Goal: Task Accomplishment & Management: Manage account settings

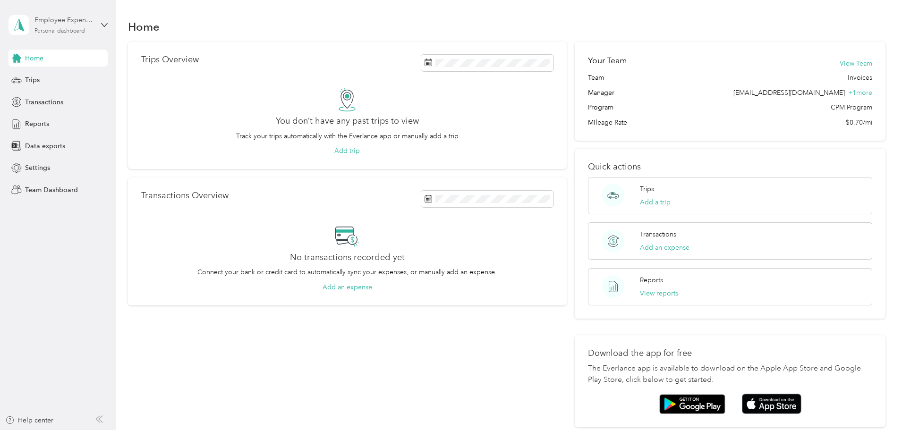
click at [67, 26] on div "Employee Expense Reports Personal dashboard" at bounding box center [63, 24] width 59 height 19
click at [42, 76] on div "Team dashboard" at bounding box center [42, 78] width 51 height 10
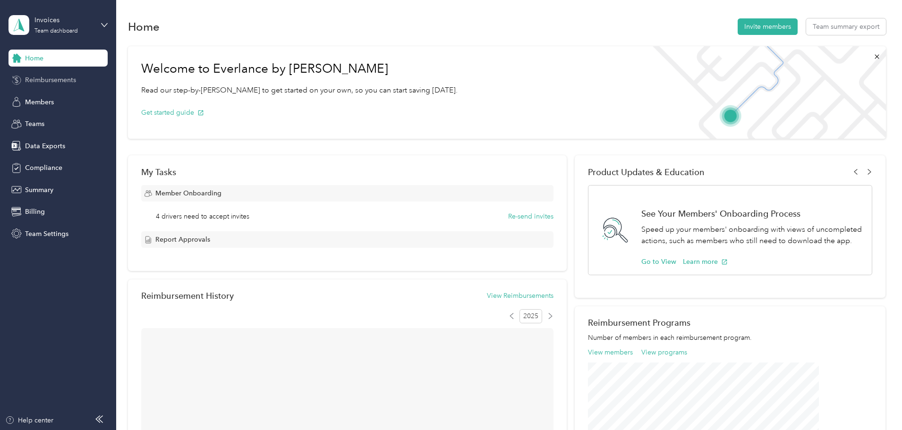
click at [43, 82] on span "Reimbursements" at bounding box center [50, 80] width 51 height 10
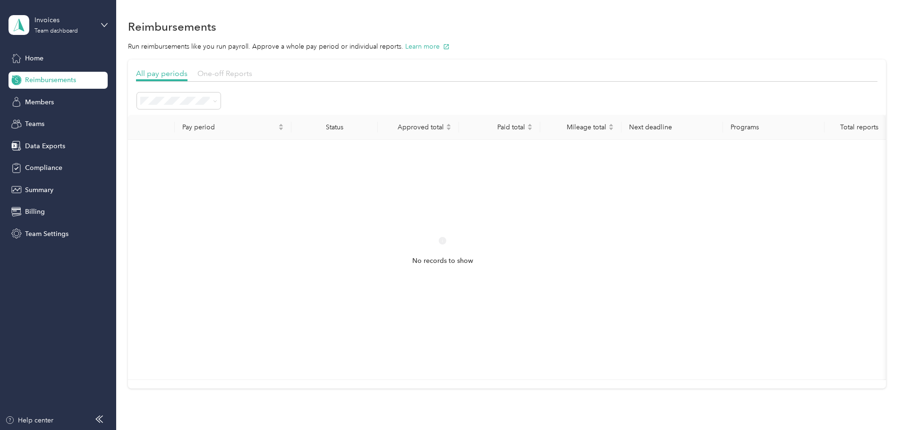
click at [252, 75] on span "One-off Reports" at bounding box center [224, 73] width 55 height 9
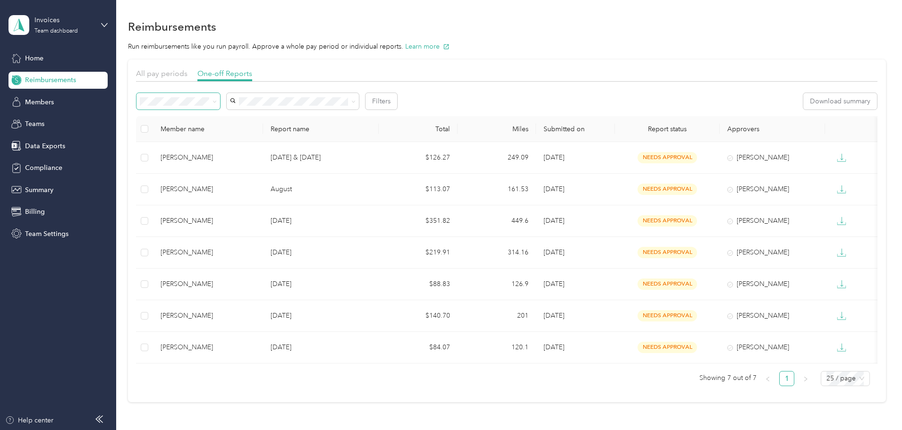
click at [220, 97] on span at bounding box center [178, 101] width 84 height 17
click at [220, 152] on span "Needs payment" at bounding box center [230, 152] width 48 height 8
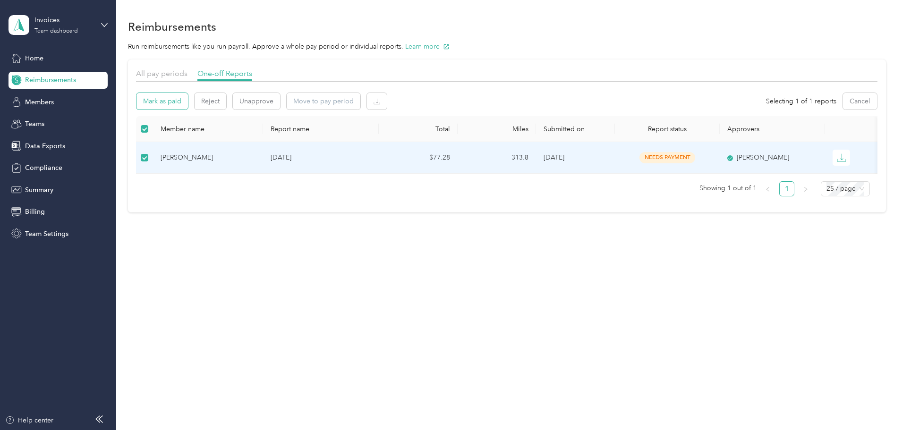
click at [188, 99] on button "Mark as paid" at bounding box center [161, 101] width 51 height 17
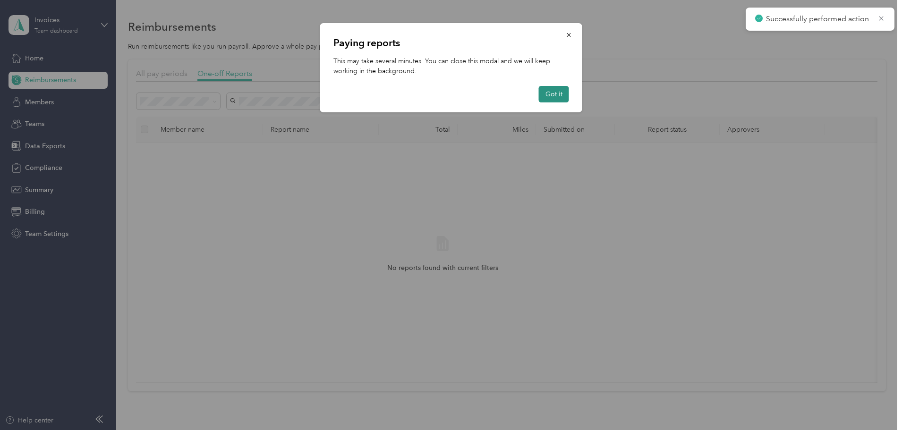
click at [561, 93] on button "Got it" at bounding box center [554, 94] width 30 height 17
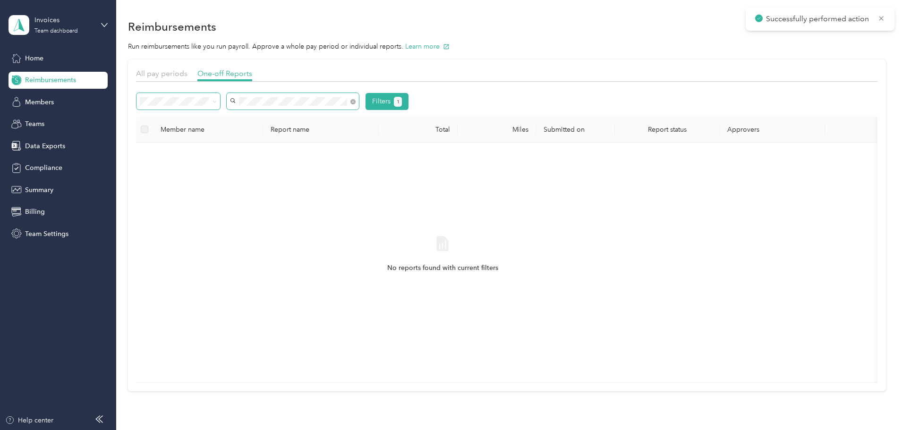
click at [273, 101] on div "Filters 1" at bounding box center [272, 101] width 272 height 17
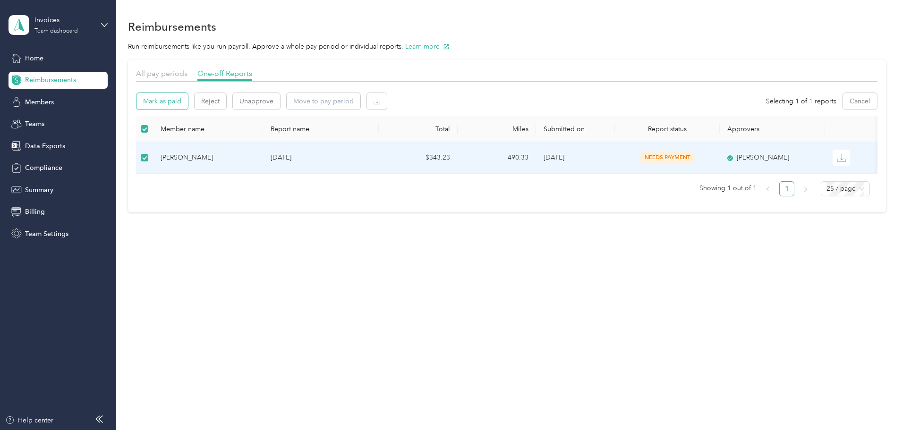
click at [188, 96] on button "Mark as paid" at bounding box center [161, 101] width 51 height 17
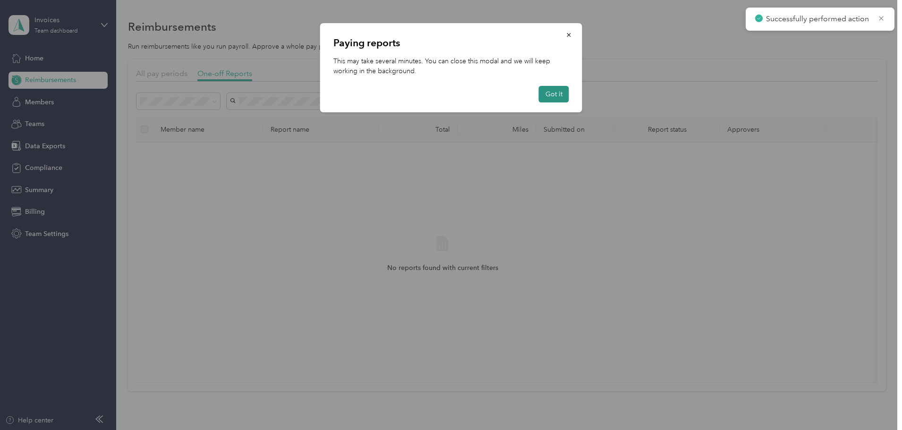
click at [548, 92] on button "Got it" at bounding box center [554, 94] width 30 height 17
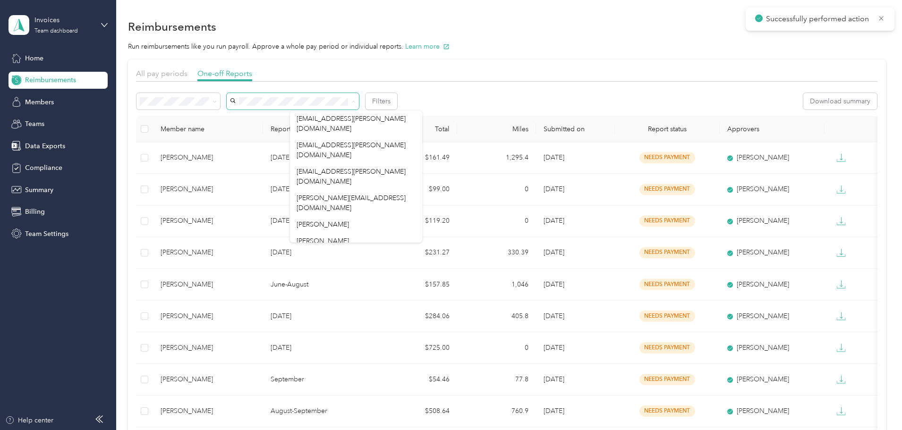
click at [409, 76] on div "All pay periods One-off Reports" at bounding box center [506, 75] width 741 height 14
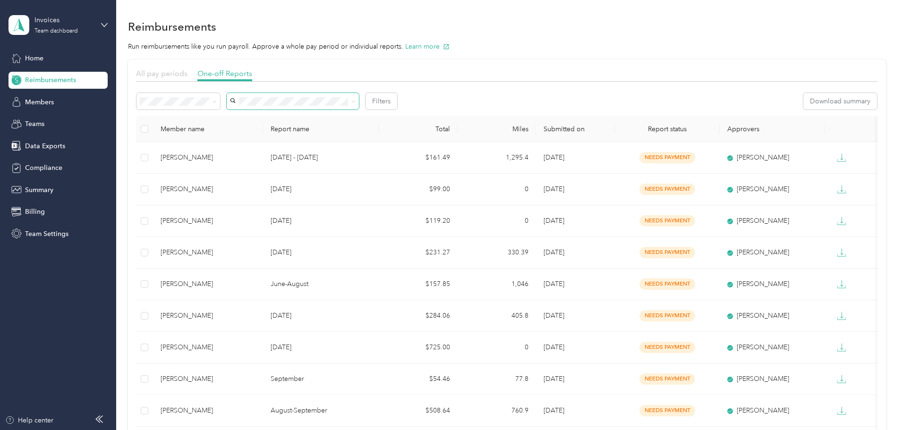
click at [187, 72] on span "All pay periods" at bounding box center [161, 73] width 51 height 9
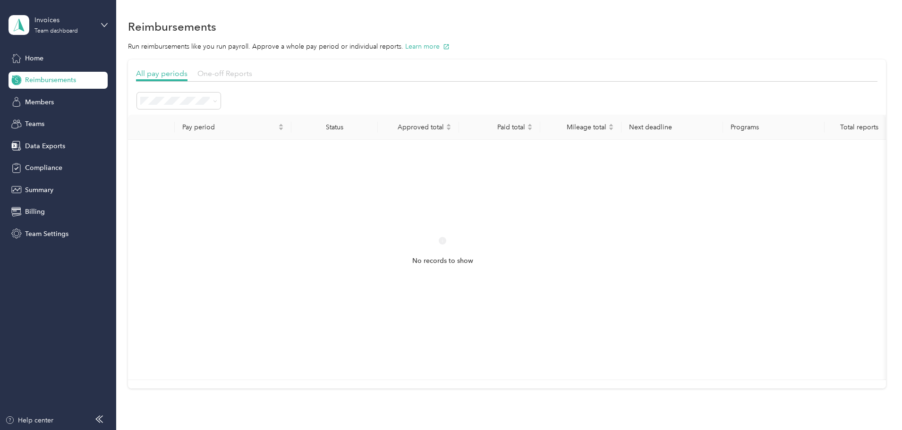
click at [252, 70] on span "One-off Reports" at bounding box center [224, 73] width 55 height 9
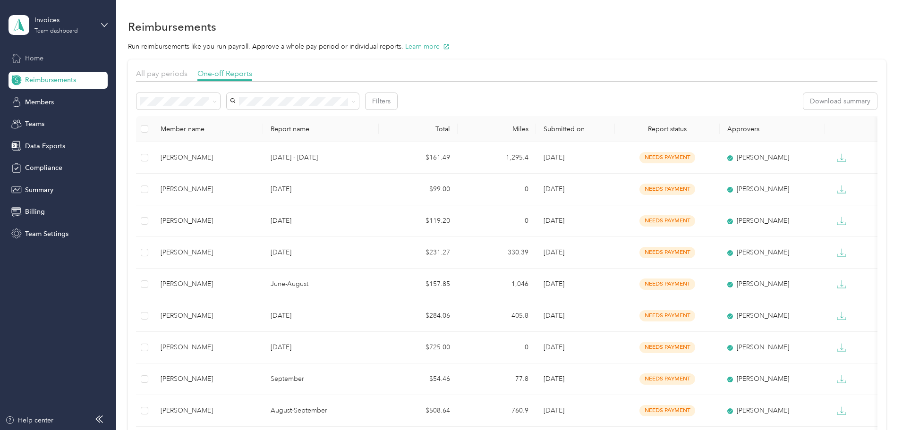
click at [33, 55] on span "Home" at bounding box center [34, 58] width 18 height 10
